Goal: Information Seeking & Learning: Learn about a topic

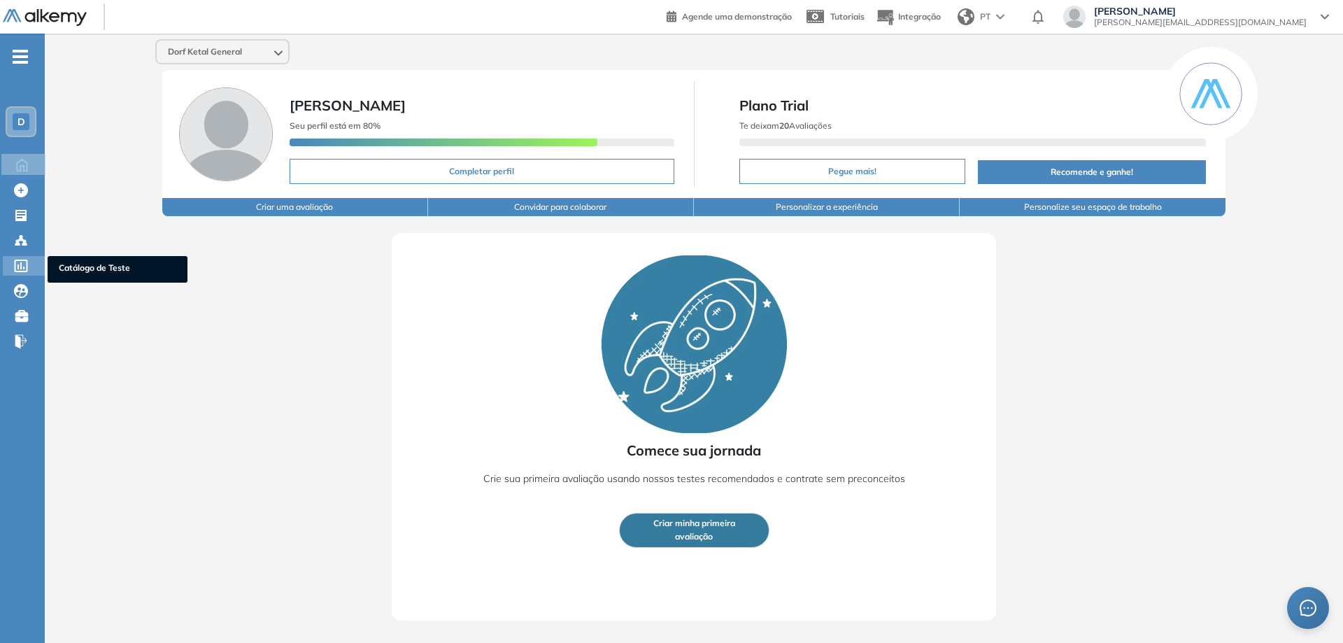
click at [22, 265] on icon at bounding box center [21, 265] width 13 height 13
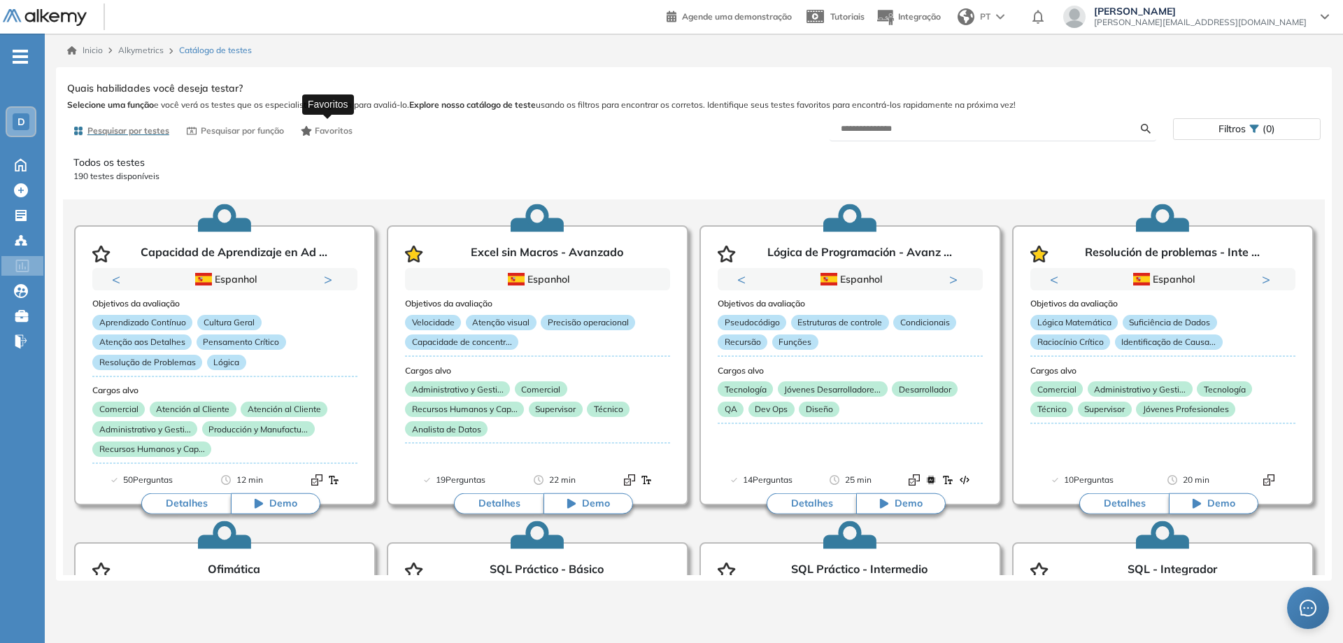
click at [319, 129] on span "Favoritos" at bounding box center [334, 130] width 38 height 13
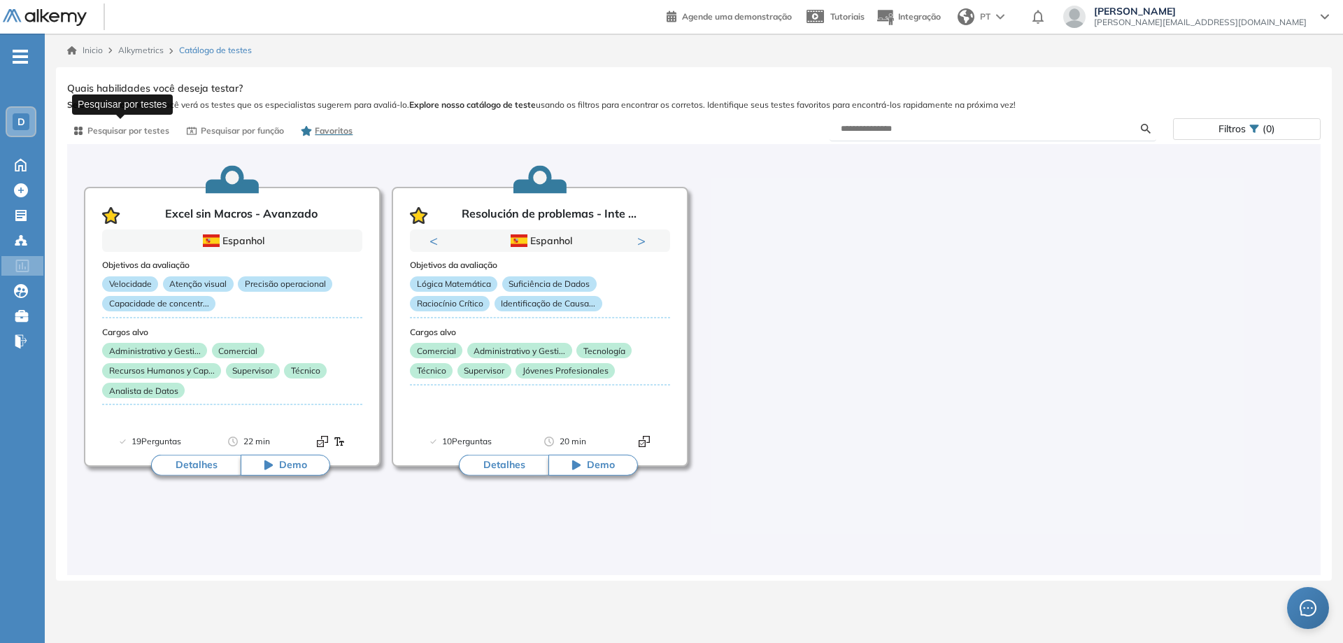
click at [105, 131] on span "Pesquisar por testes" at bounding box center [128, 130] width 82 height 13
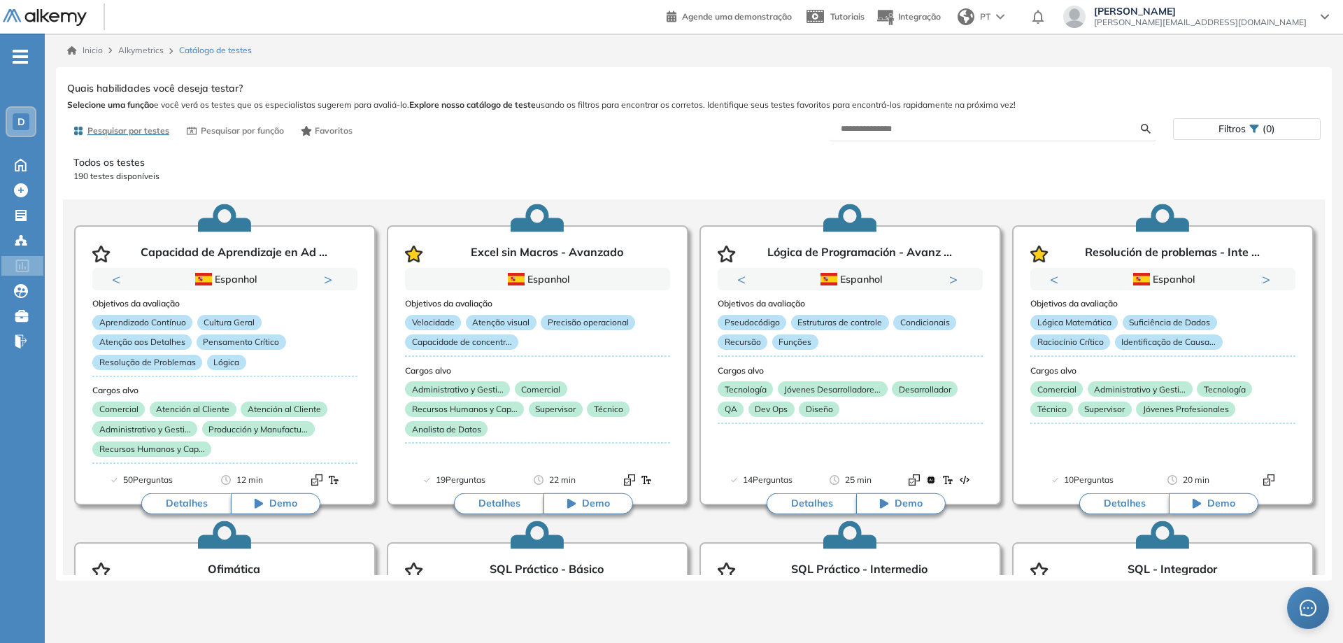
click at [949, 135] on form at bounding box center [992, 129] width 327 height 24
click at [942, 129] on input "text" at bounding box center [991, 128] width 301 height 13
click at [1143, 131] on div "Mostrar perguntas de exemplo Demo Experiência Started Validado undefined minuto…" at bounding box center [693, 326] width 1253 height 496
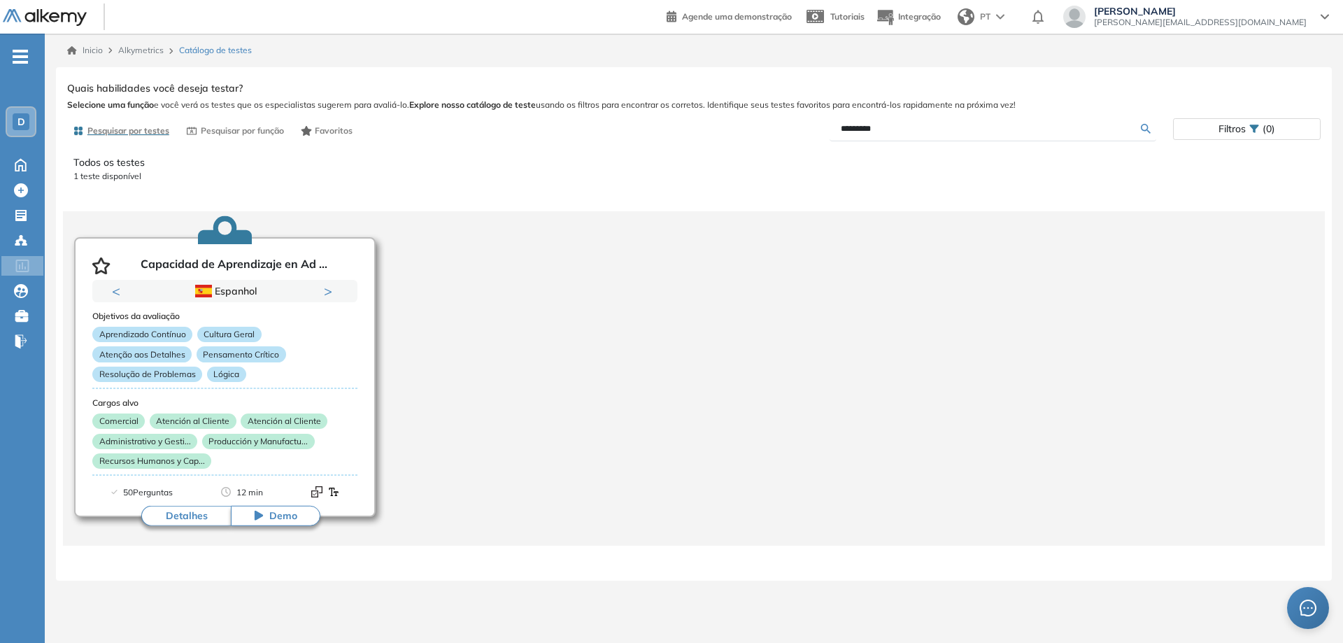
click at [182, 517] on button "Detalhes" at bounding box center [186, 515] width 90 height 21
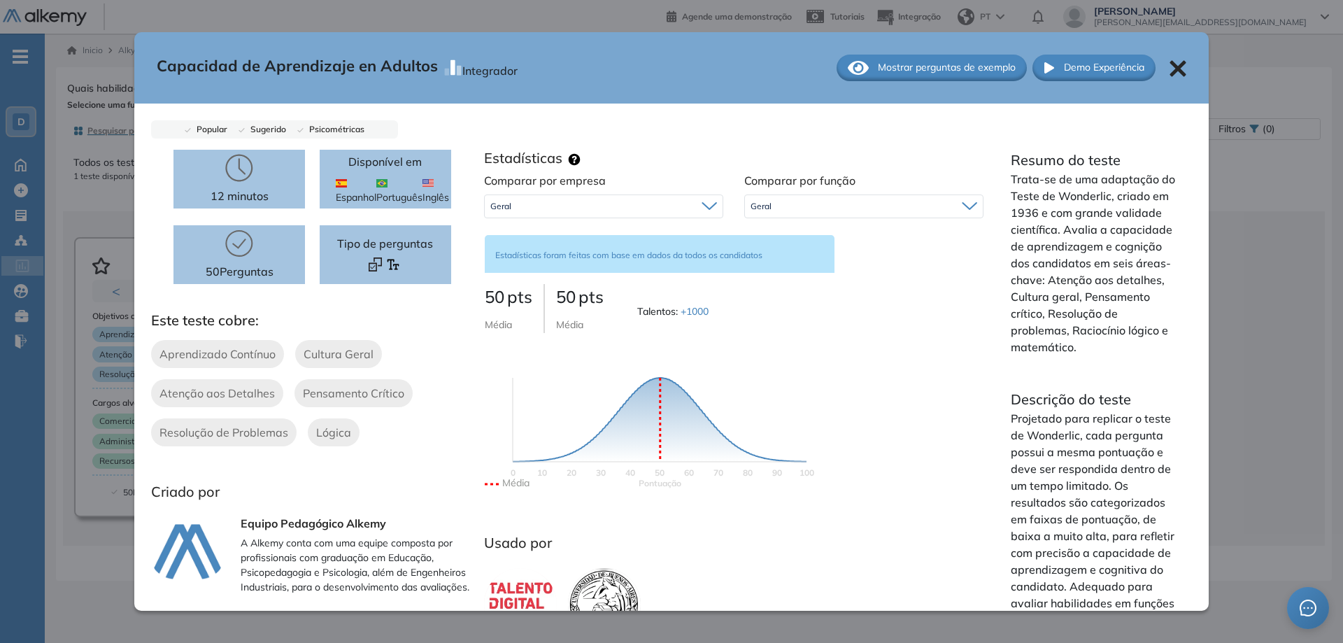
click at [962, 73] on span "Mostrar perguntas de exemplo" at bounding box center [947, 67] width 138 height 15
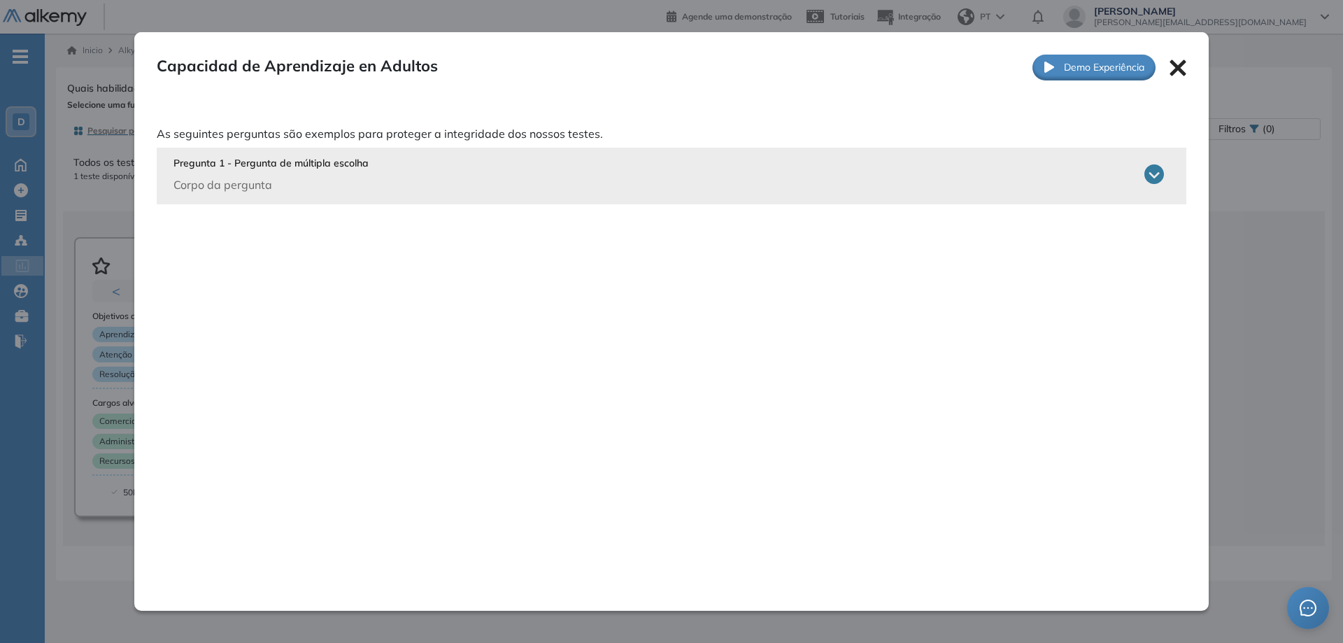
click at [1150, 175] on icon at bounding box center [1154, 174] width 20 height 20
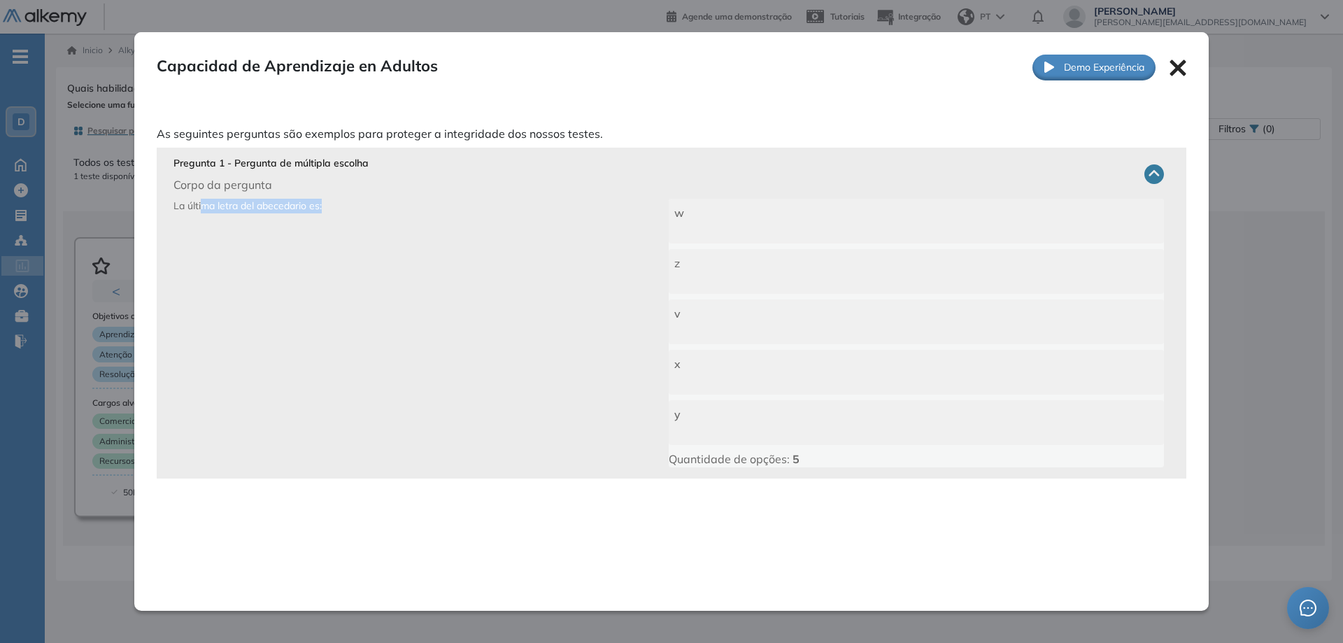
drag, startPoint x: 199, startPoint y: 208, endPoint x: 482, endPoint y: 209, distance: 282.5
click at [482, 209] on p "La última letra del abecedario es:" at bounding box center [420, 333] width 495 height 269
click at [765, 274] on div "z" at bounding box center [916, 271] width 495 height 45
click at [1176, 62] on icon at bounding box center [1177, 68] width 16 height 16
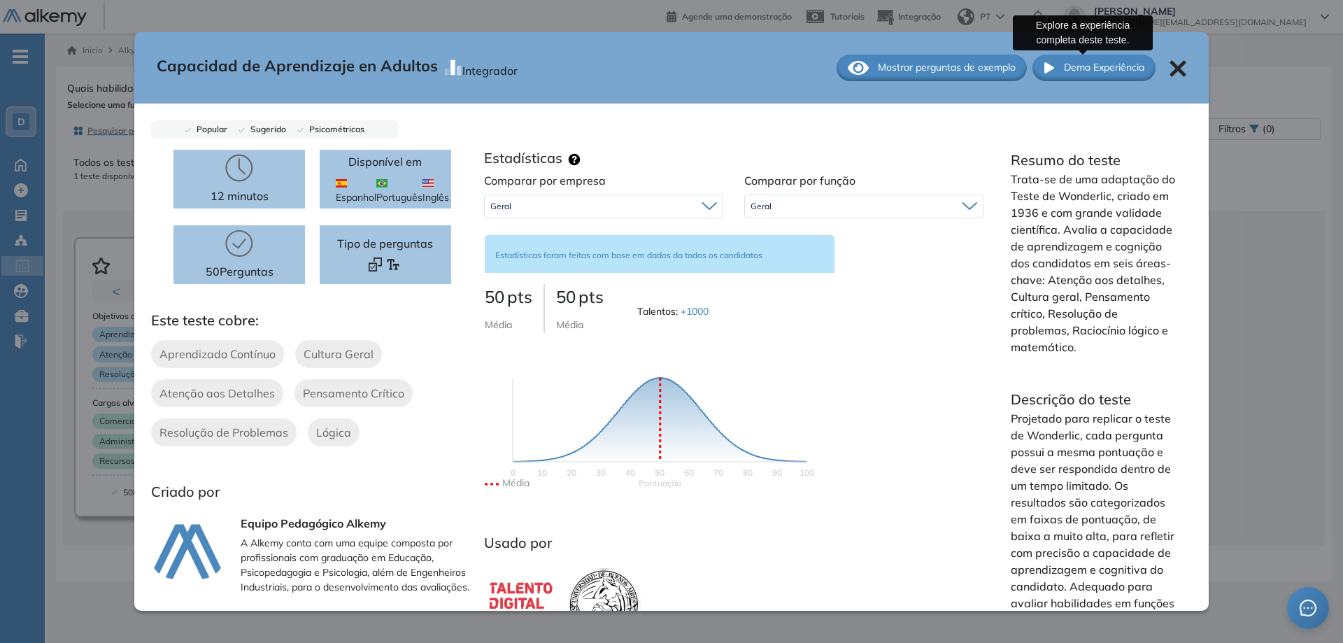
click at [1100, 63] on span "Demo Experiência" at bounding box center [1104, 67] width 80 height 15
click at [1172, 66] on icon at bounding box center [1177, 68] width 17 height 17
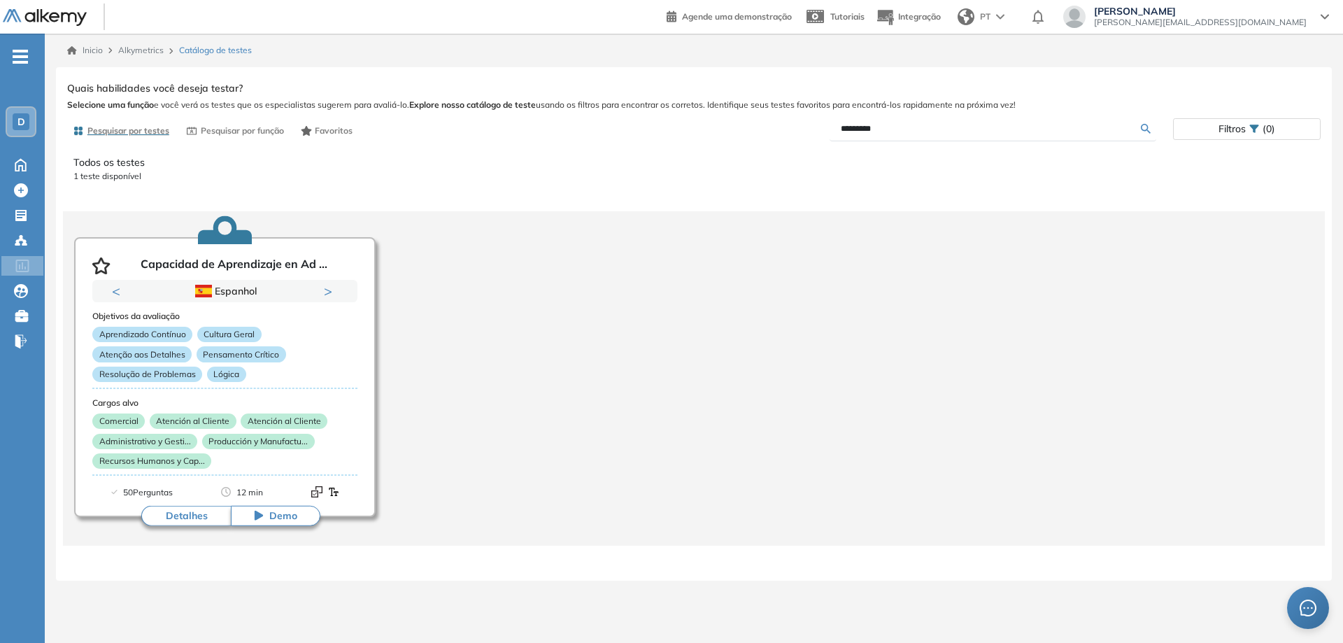
click at [1001, 129] on input "*********" at bounding box center [991, 128] width 301 height 13
click at [992, 131] on input "*********" at bounding box center [991, 128] width 301 height 13
type input "*****"
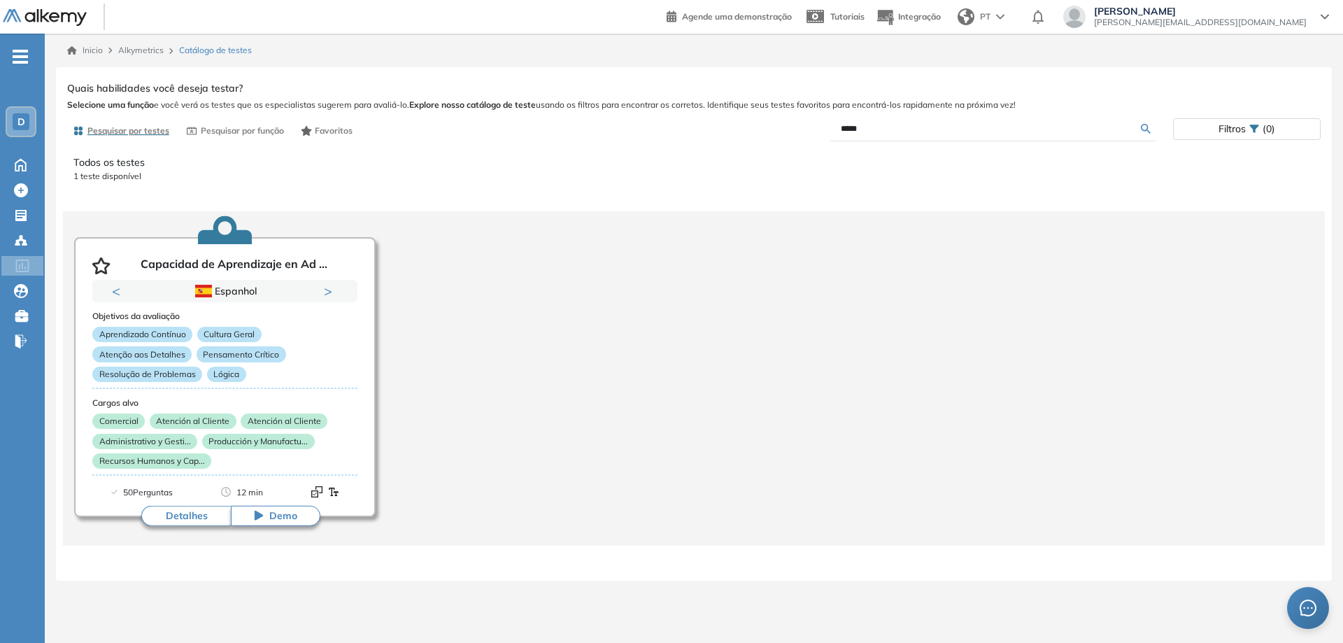
click at [1143, 131] on div "Mostrar perguntas de exemplo Demo Experiência Started Validado undefined minuto…" at bounding box center [693, 326] width 1253 height 496
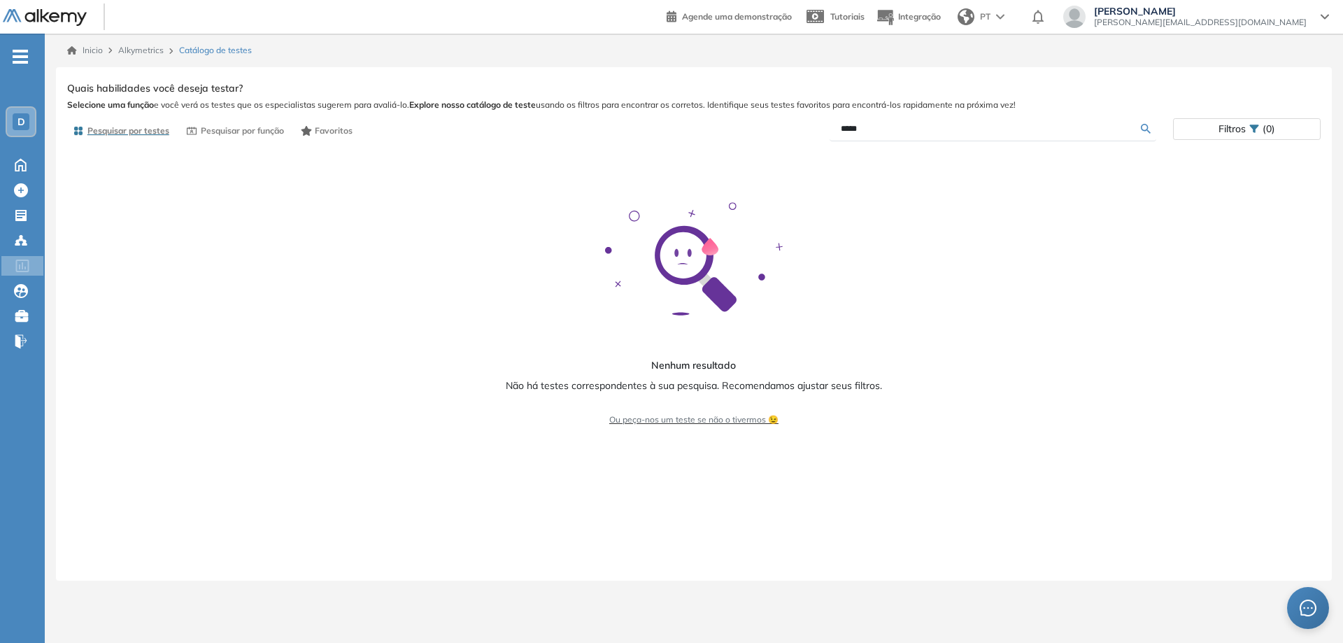
click at [971, 132] on input "*****" at bounding box center [991, 128] width 301 height 13
click at [24, 165] on icon at bounding box center [20, 163] width 24 height 17
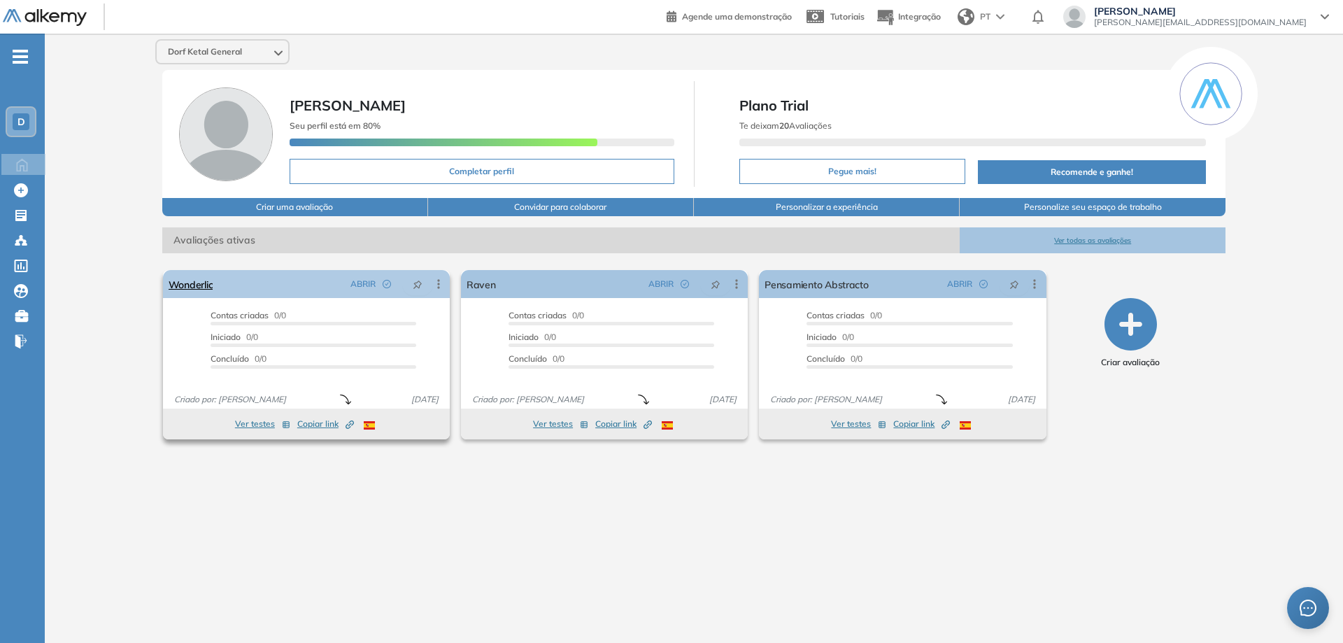
click at [438, 287] on icon at bounding box center [438, 283] width 2 height 9
click at [347, 310] on div "Editar" at bounding box center [382, 310] width 103 height 15
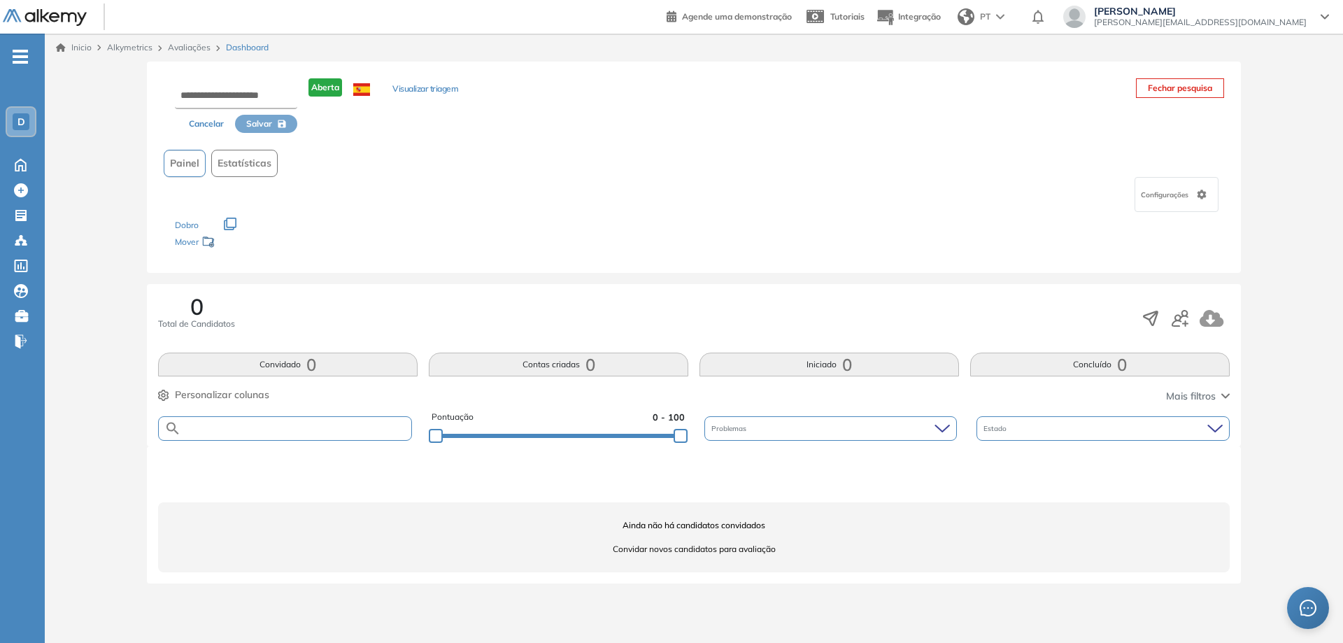
click at [339, 428] on input "text" at bounding box center [296, 428] width 230 height 10
click at [799, 427] on div "Problemas" at bounding box center [830, 428] width 253 height 24
click at [805, 268] on div "Cancelar [PERSON_NAME] Visualizar triagem Fechar pesquisa Painel Estatísticas C…" at bounding box center [694, 167] width 1094 height 211
click at [1062, 429] on div "Estado" at bounding box center [1102, 428] width 253 height 24
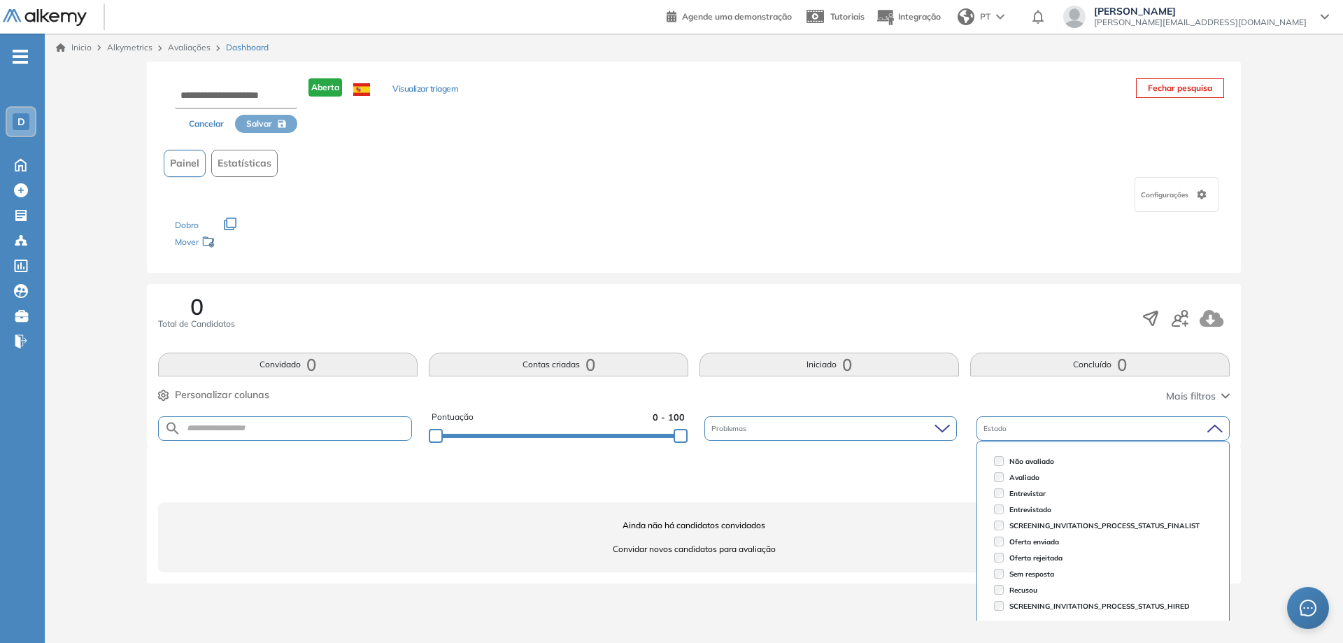
click at [943, 200] on div "Configurações" at bounding box center [694, 194] width 1060 height 35
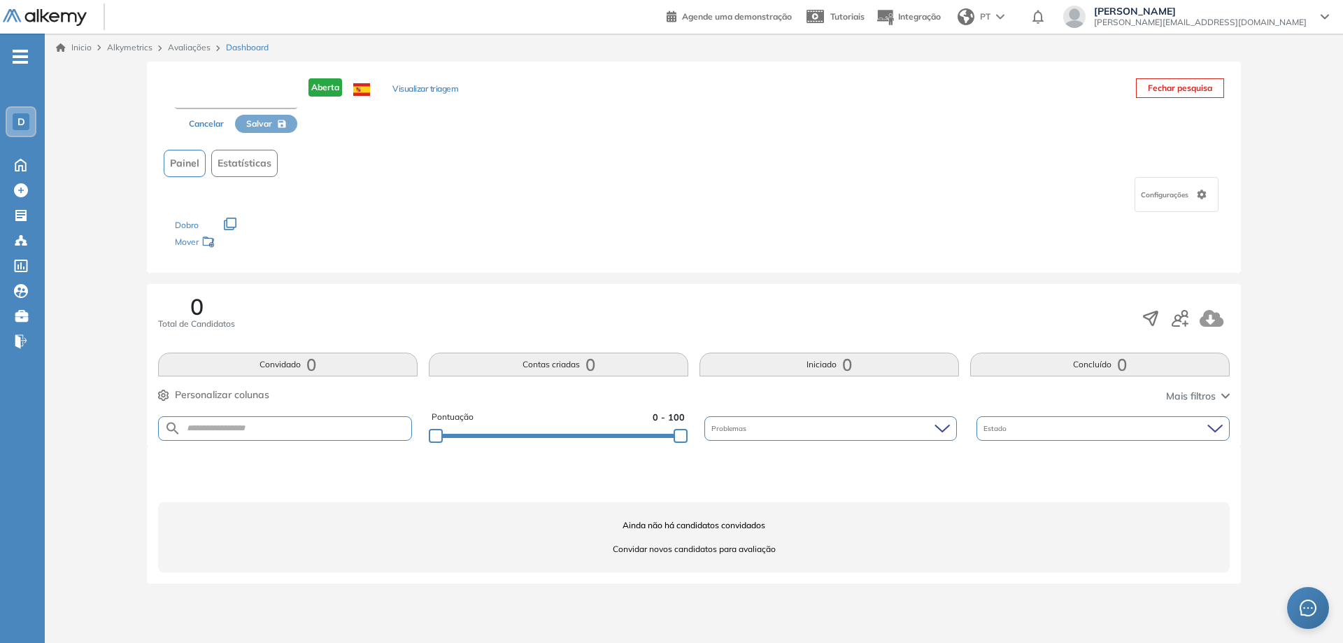
click at [269, 92] on input "text" at bounding box center [236, 96] width 122 height 25
click at [348, 190] on div "Configurações" at bounding box center [694, 194] width 1060 height 35
click at [240, 432] on input "text" at bounding box center [296, 428] width 230 height 10
click at [184, 45] on link "Avaliações" at bounding box center [189, 47] width 43 height 10
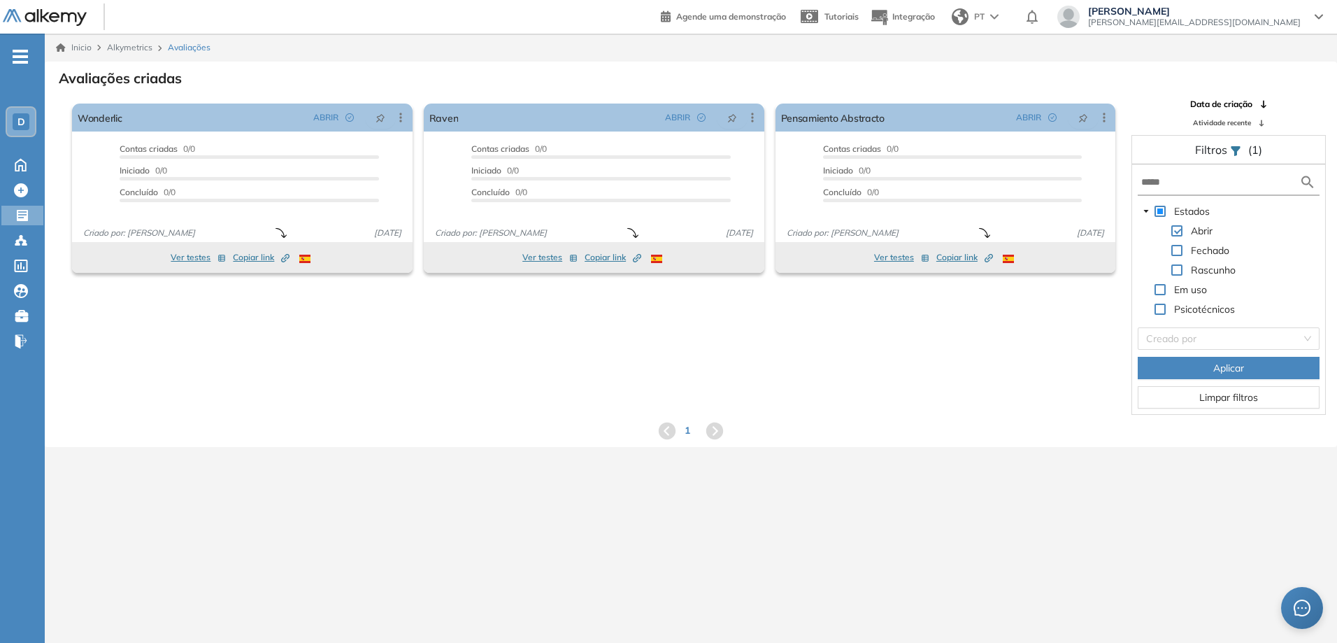
click at [191, 44] on span "Avaliações" at bounding box center [189, 47] width 43 height 13
click at [826, 356] on div "Proctoring será ativado Importante: Usuários que já completaram a avaliação não…" at bounding box center [690, 256] width 1291 height 317
click at [244, 257] on span "Copiar link Created by potrace 1.16, written by [PERSON_NAME] [DATE]-[DATE]" at bounding box center [261, 257] width 57 height 13
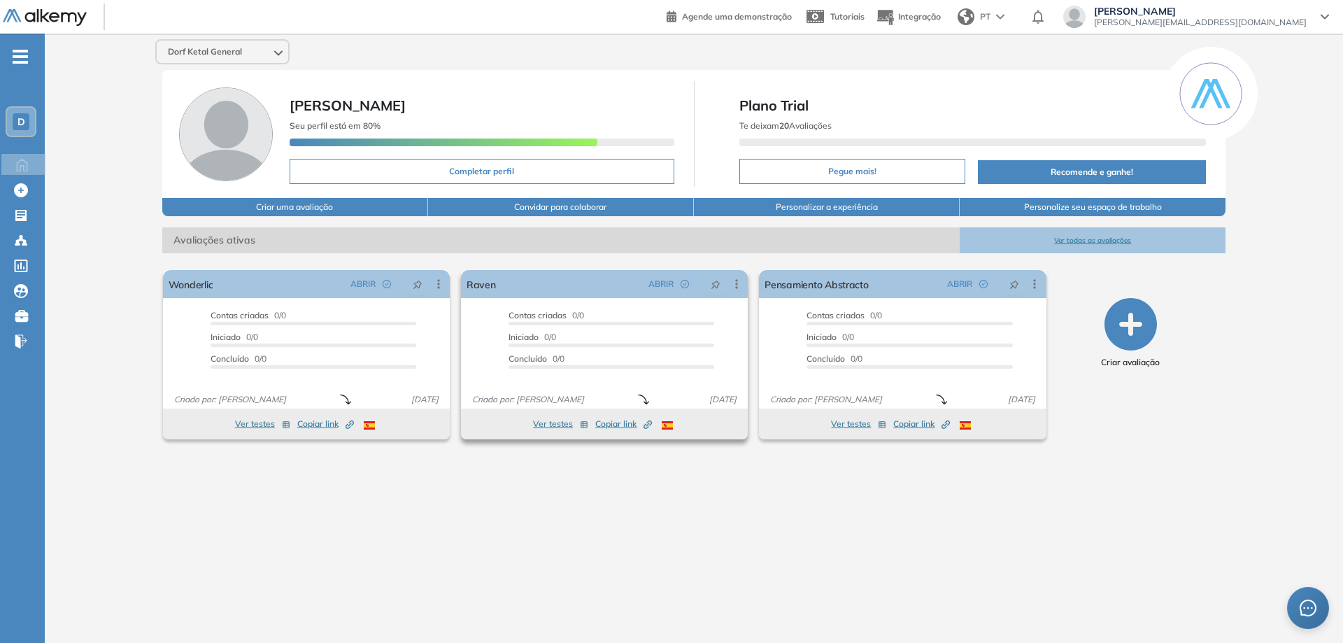
click at [555, 423] on button "Ver testes" at bounding box center [560, 423] width 55 height 17
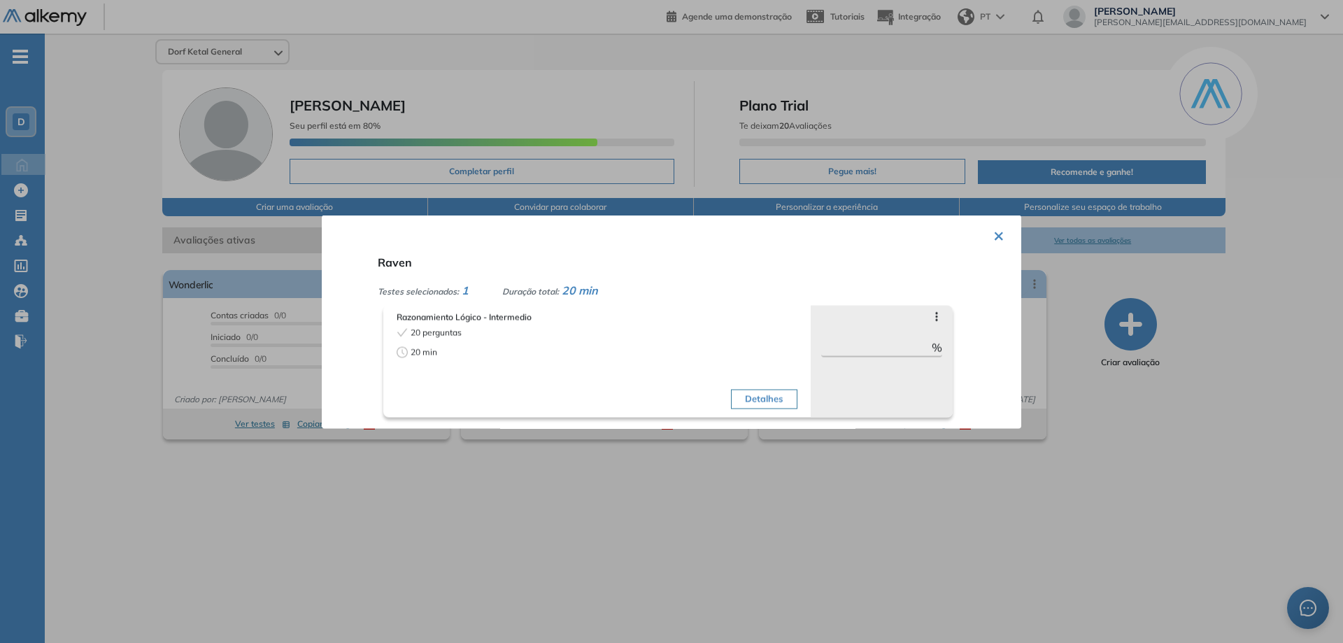
click at [780, 389] on button "Detalhes" at bounding box center [764, 399] width 66 height 20
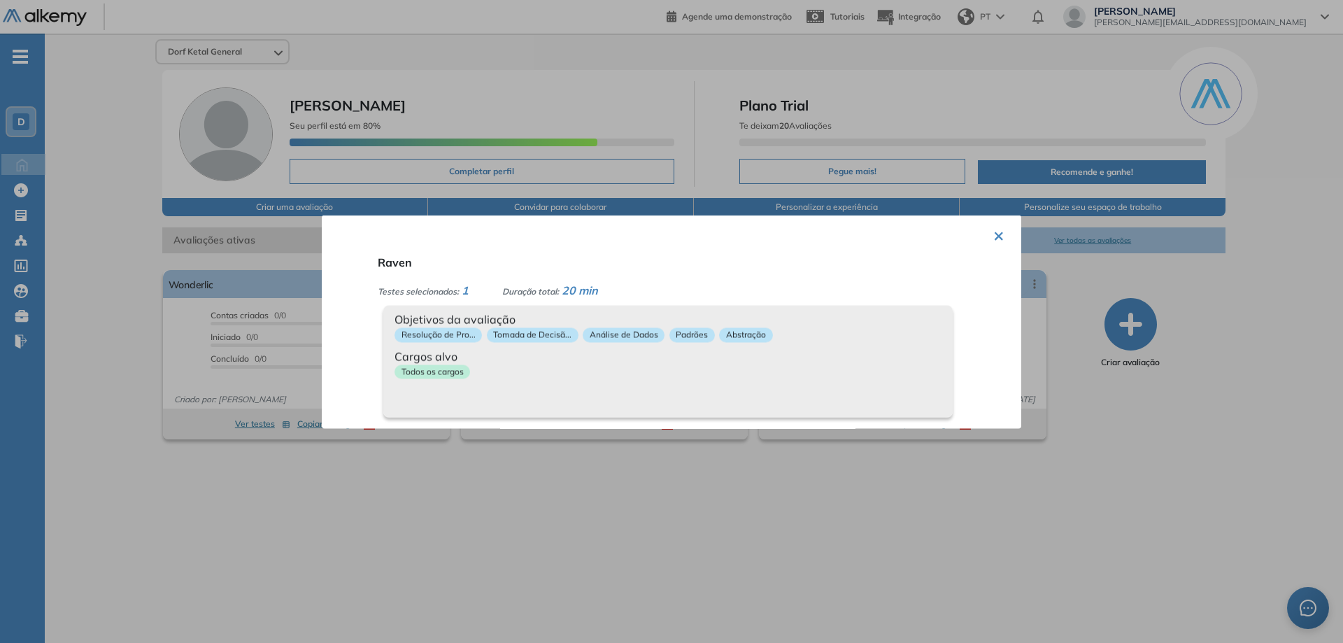
click at [999, 236] on div "× Raven Testes selecionados: 1 Duração total: 20 min Razonamiento Lógico - Inte…" at bounding box center [671, 321] width 699 height 213
click at [994, 238] on button "×" at bounding box center [998, 233] width 11 height 27
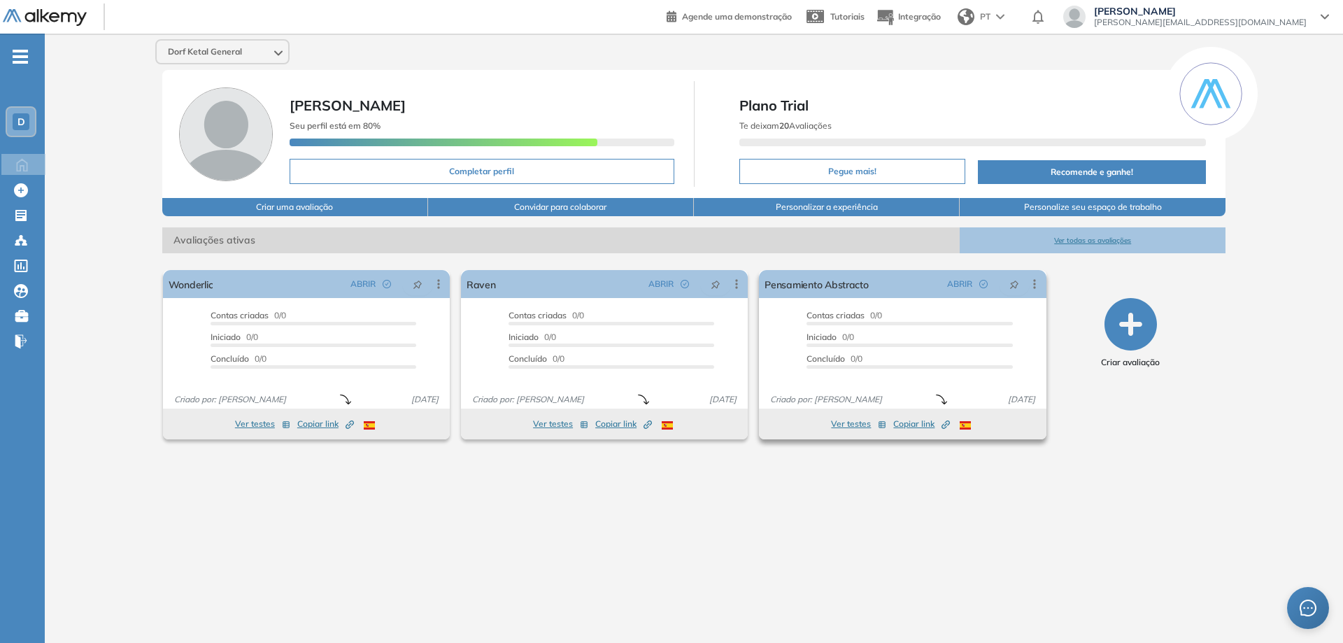
click at [847, 423] on button "Ver testes" at bounding box center [858, 423] width 55 height 17
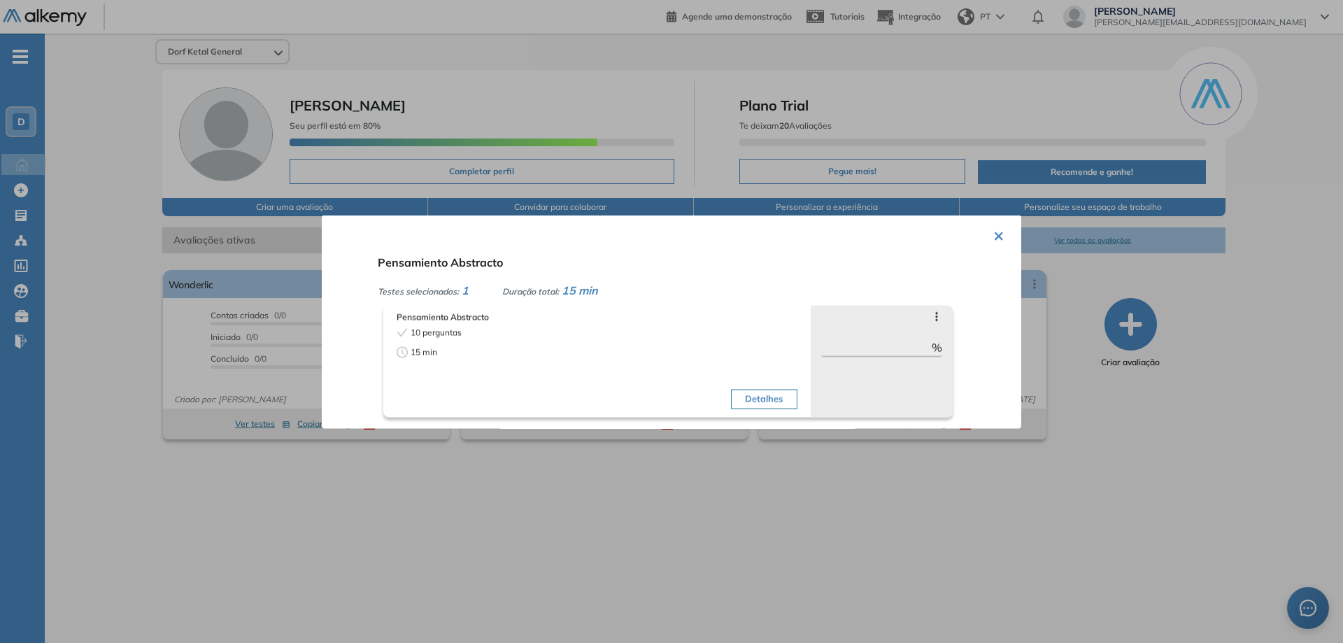
click at [750, 398] on button "Detalhes" at bounding box center [764, 399] width 66 height 20
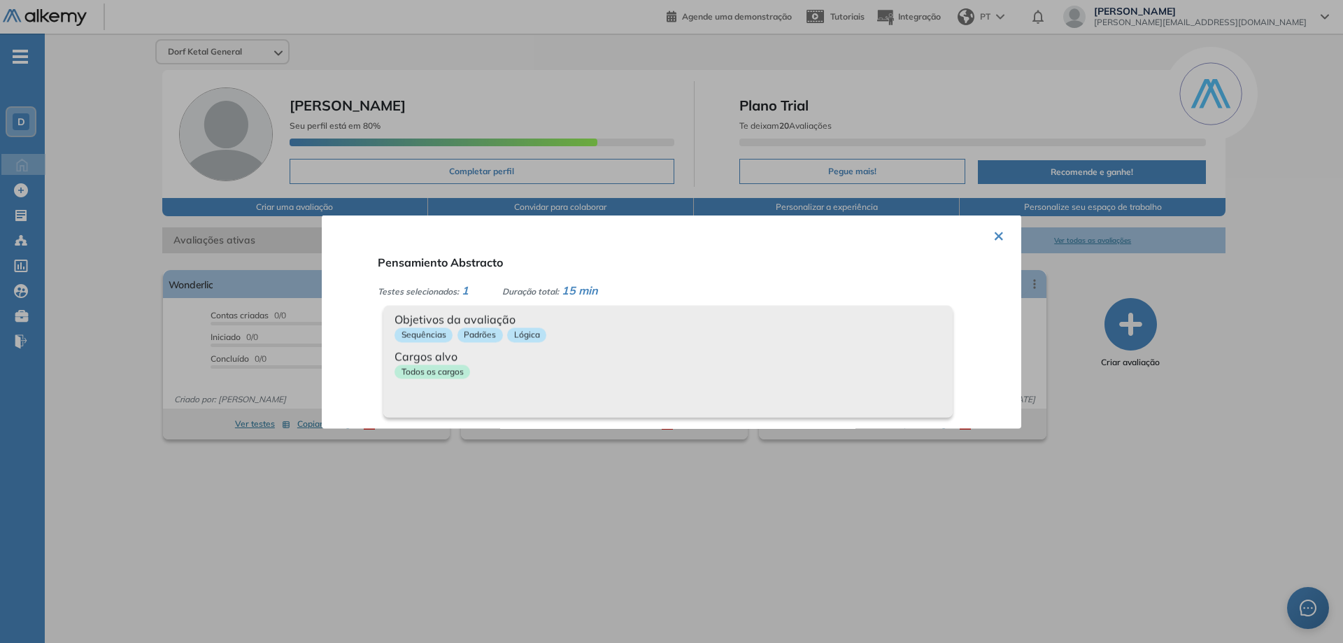
click at [477, 361] on span "Cargos alvo" at bounding box center [667, 356] width 547 height 17
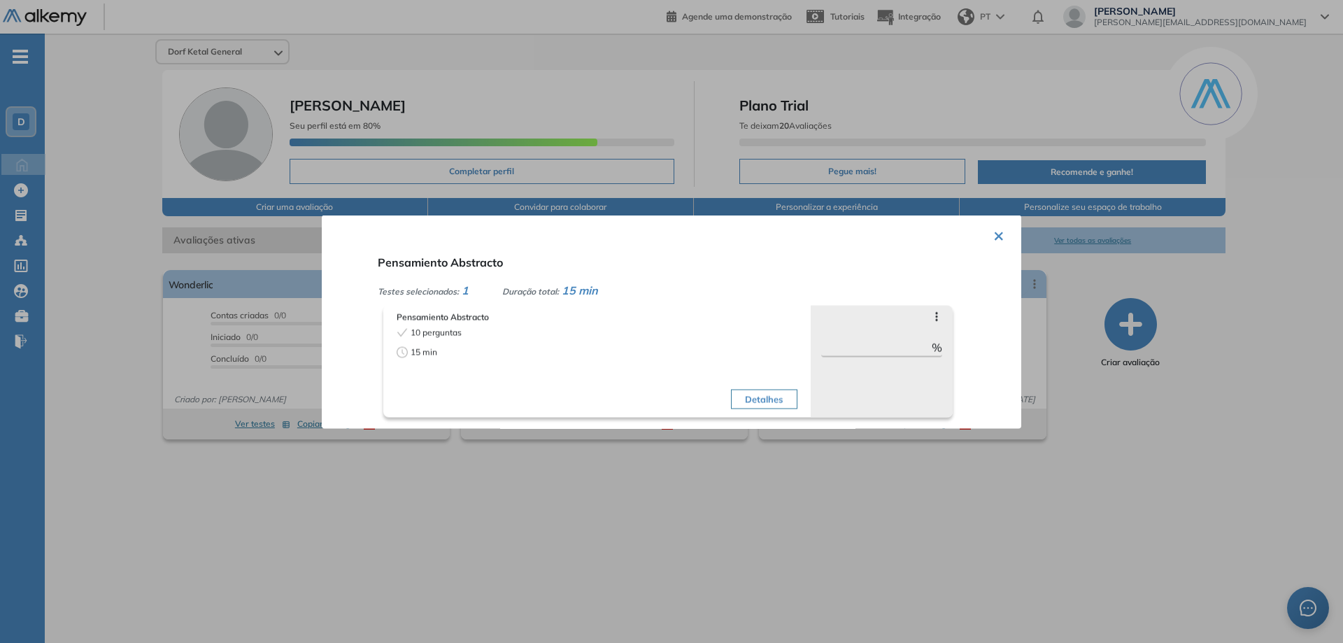
click at [766, 389] on button "Detalhes" at bounding box center [764, 399] width 66 height 20
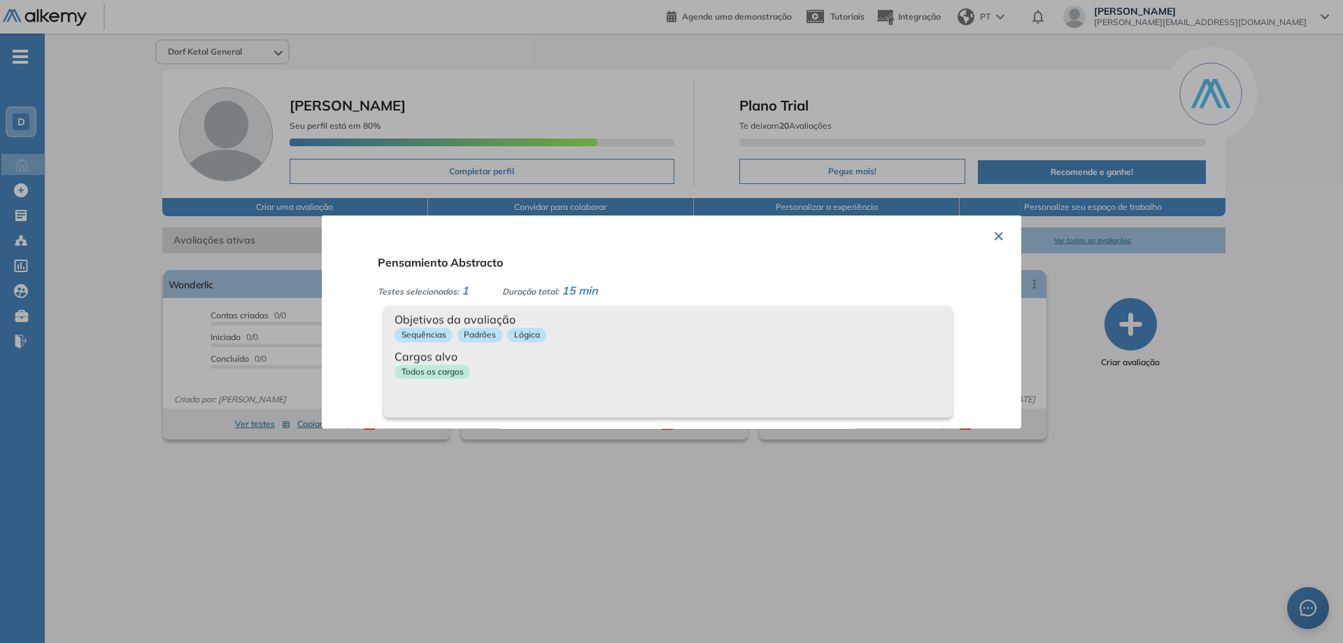
click at [993, 236] on button "×" at bounding box center [998, 233] width 11 height 27
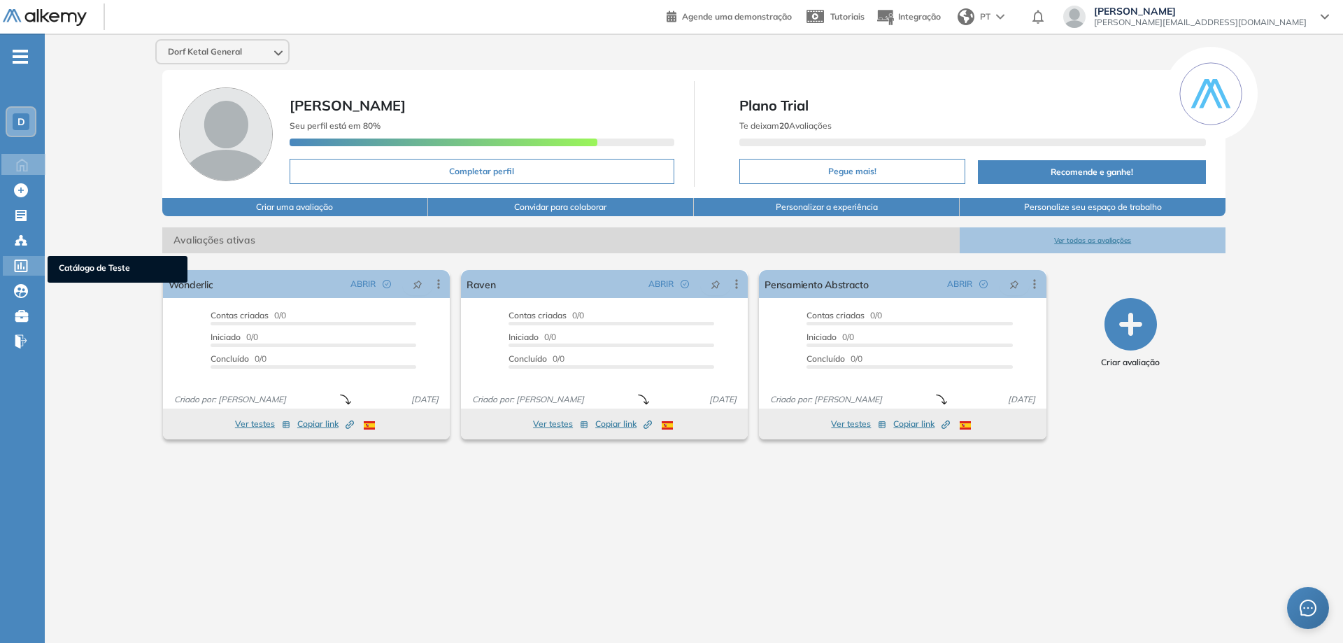
click at [29, 264] on div at bounding box center [22, 264] width 17 height 17
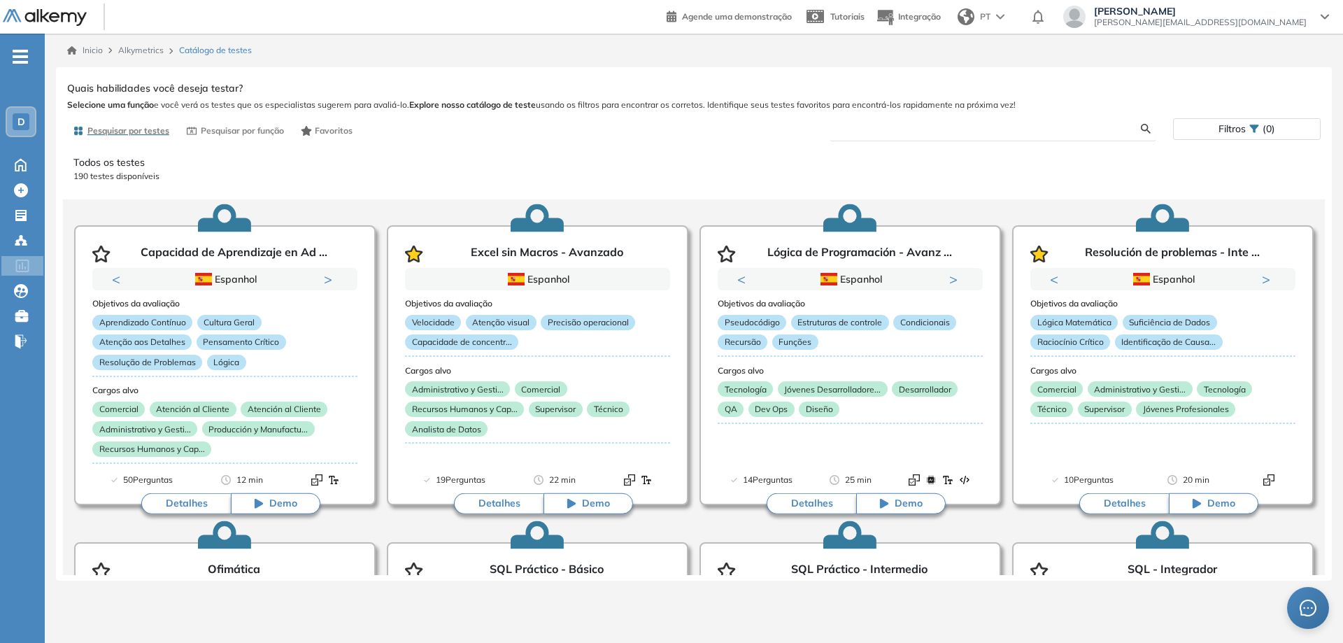
click at [917, 131] on input "text" at bounding box center [991, 128] width 301 height 13
click at [1141, 127] on div "Mostrar perguntas de exemplo Demo Experiência Started Validado undefined minuto…" at bounding box center [693, 326] width 1253 height 496
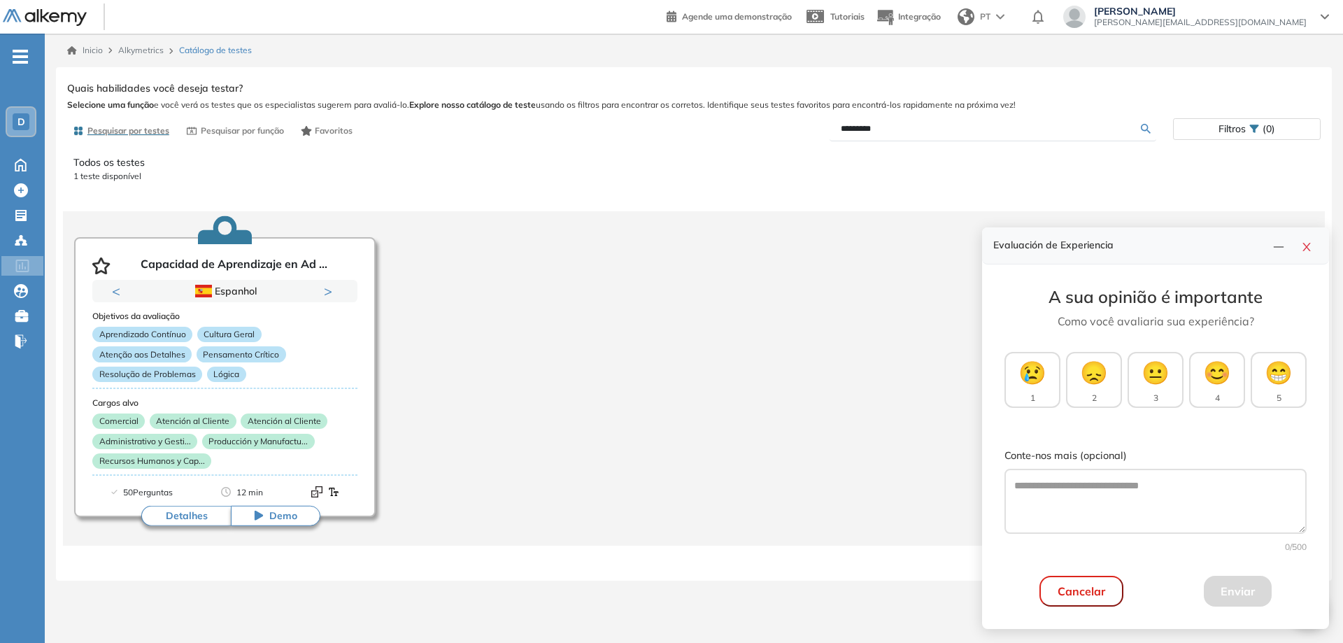
click at [887, 133] on input "*********" at bounding box center [991, 128] width 301 height 13
type input "****"
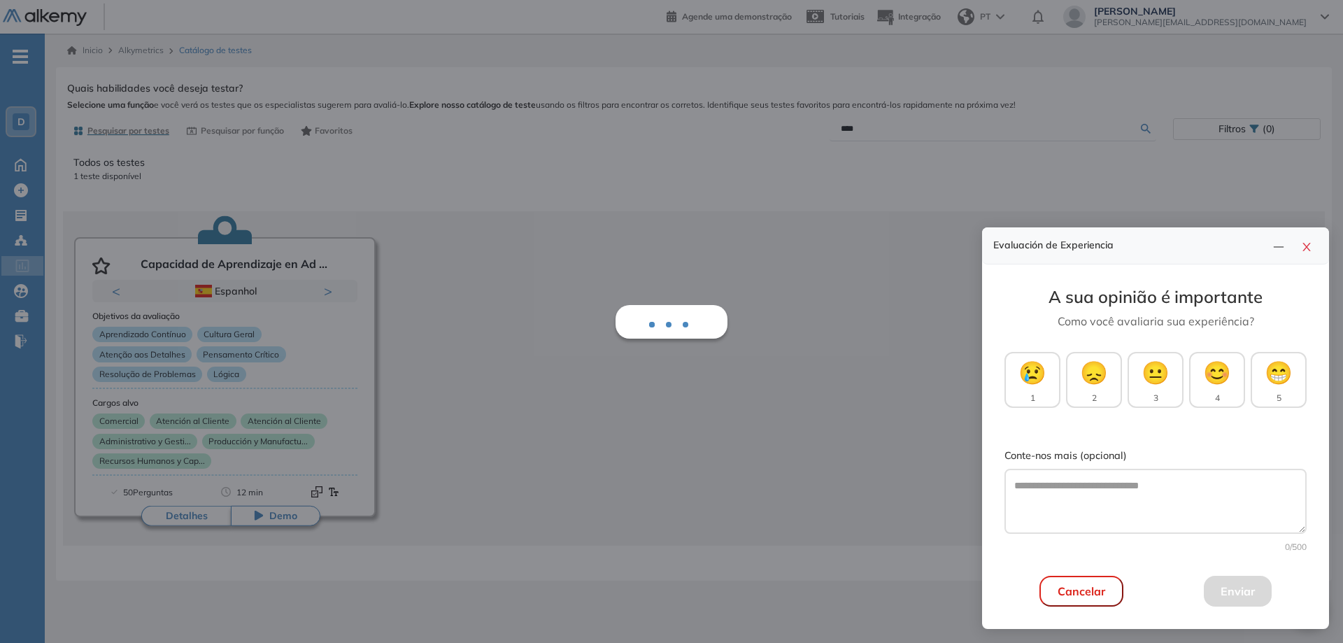
click at [92, 257] on button "button" at bounding box center [101, 265] width 18 height 17
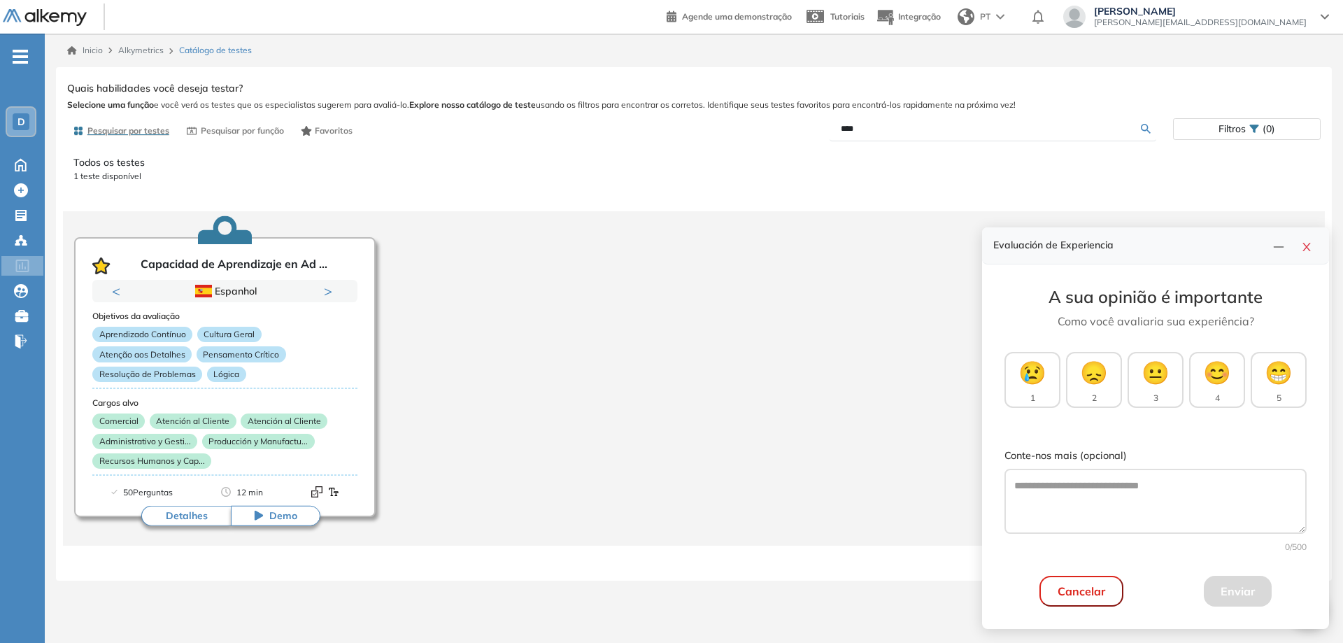
drag, startPoint x: 879, startPoint y: 126, endPoint x: 769, endPoint y: 126, distance: 110.5
click at [769, 126] on div "****" at bounding box center [933, 129] width 479 height 24
type input "**********"
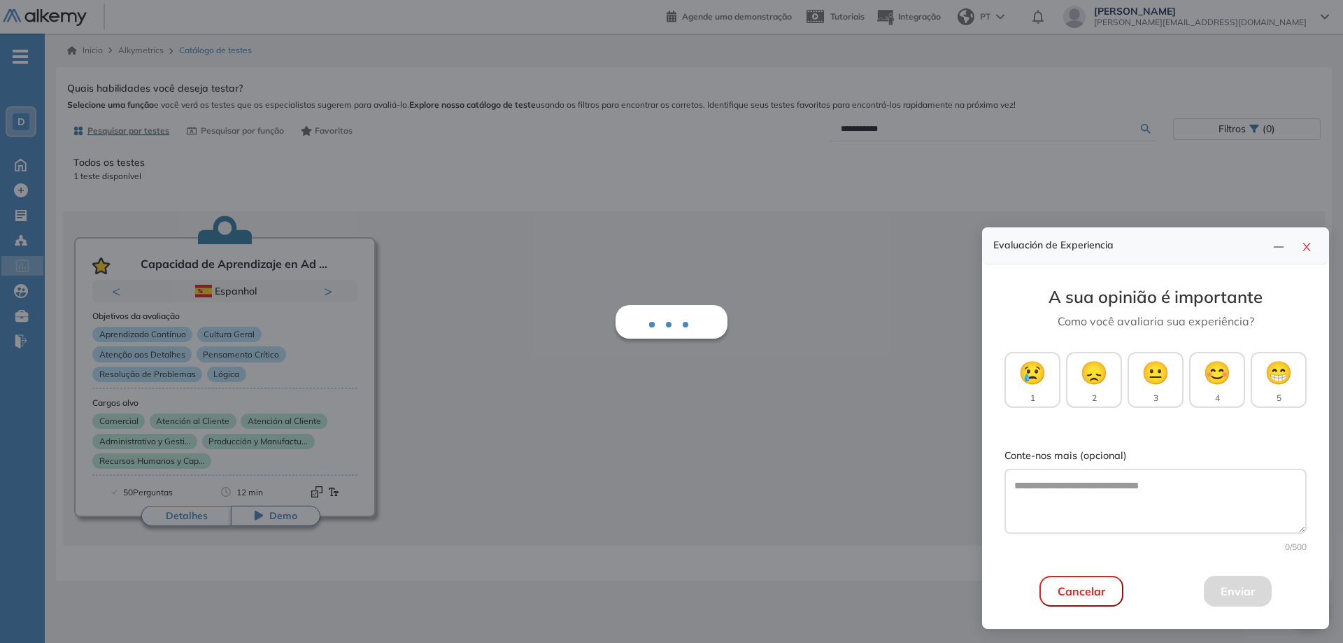
click at [1149, 129] on div "**********" at bounding box center [693, 326] width 1253 height 496
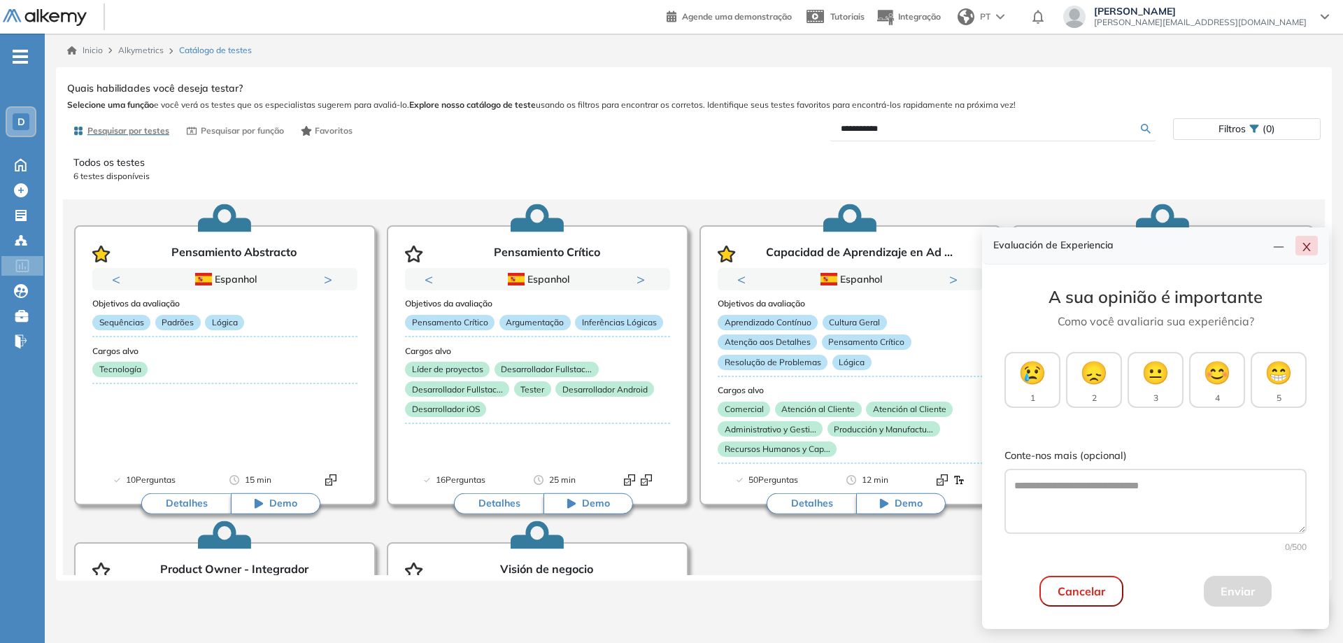
click at [1307, 243] on icon "close" at bounding box center [1306, 246] width 11 height 11
